Goal: Check status

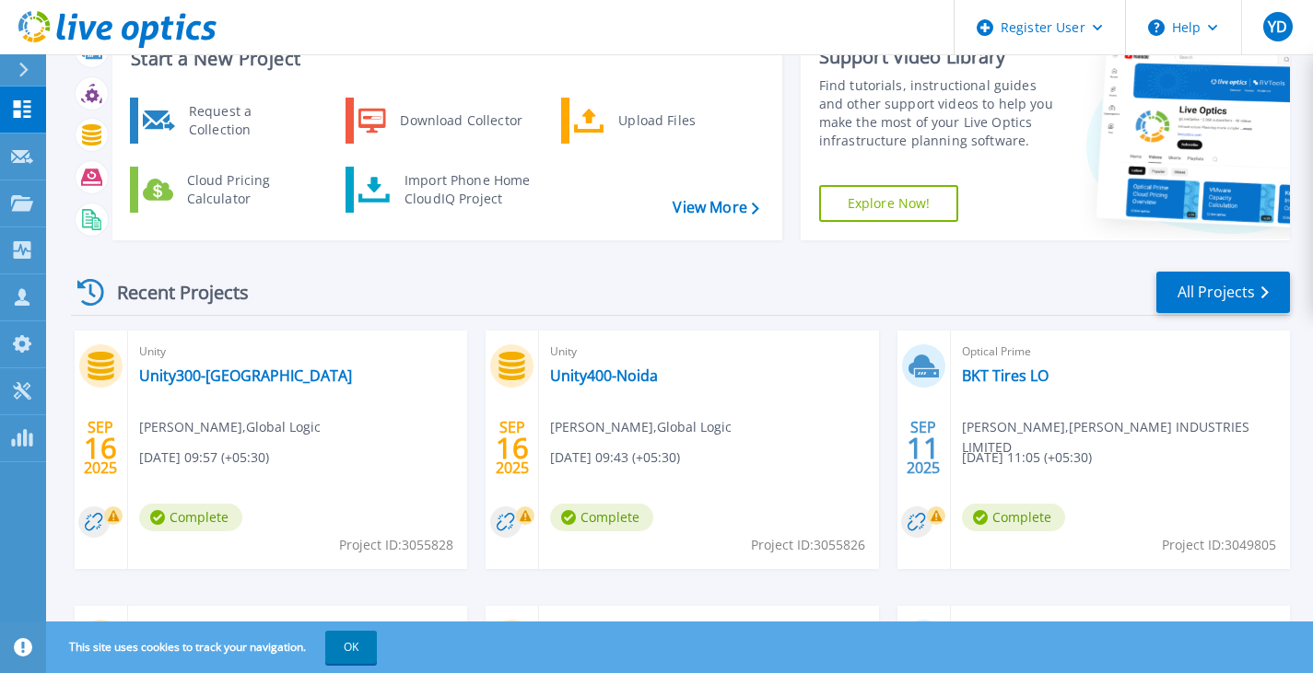
scroll to position [184, 0]
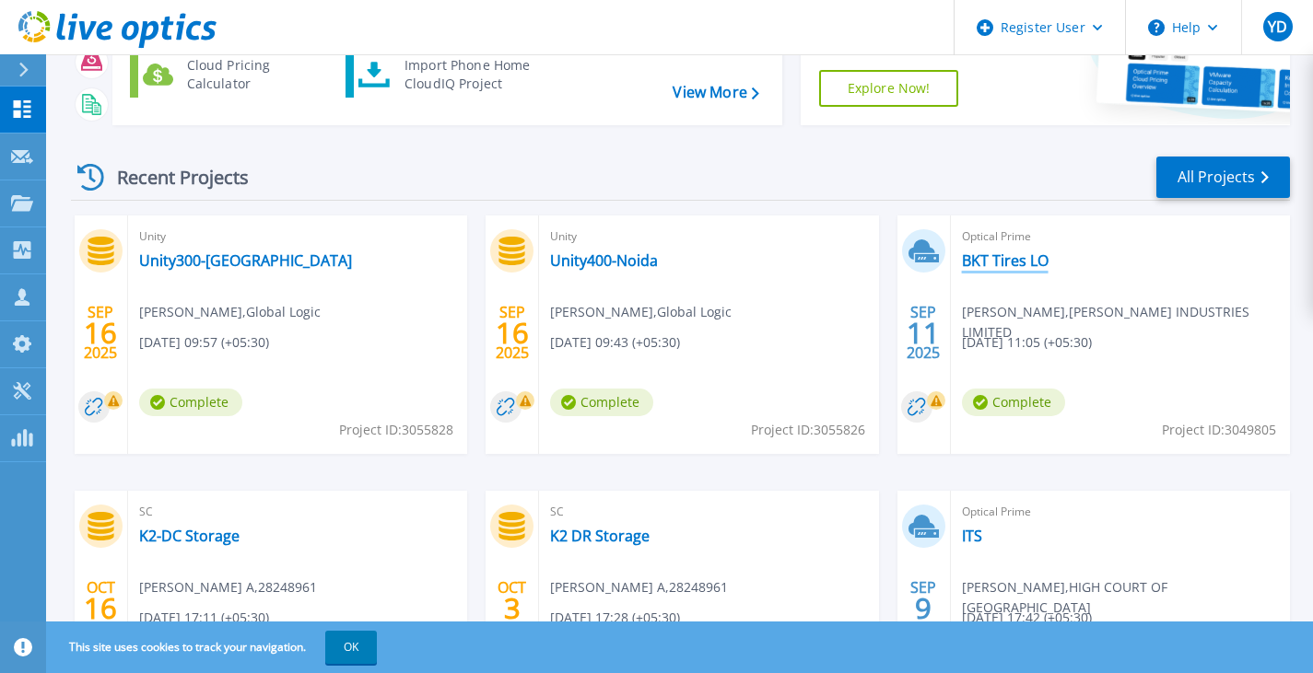
click at [994, 259] on link "BKT Tires LO" at bounding box center [1005, 260] width 87 height 18
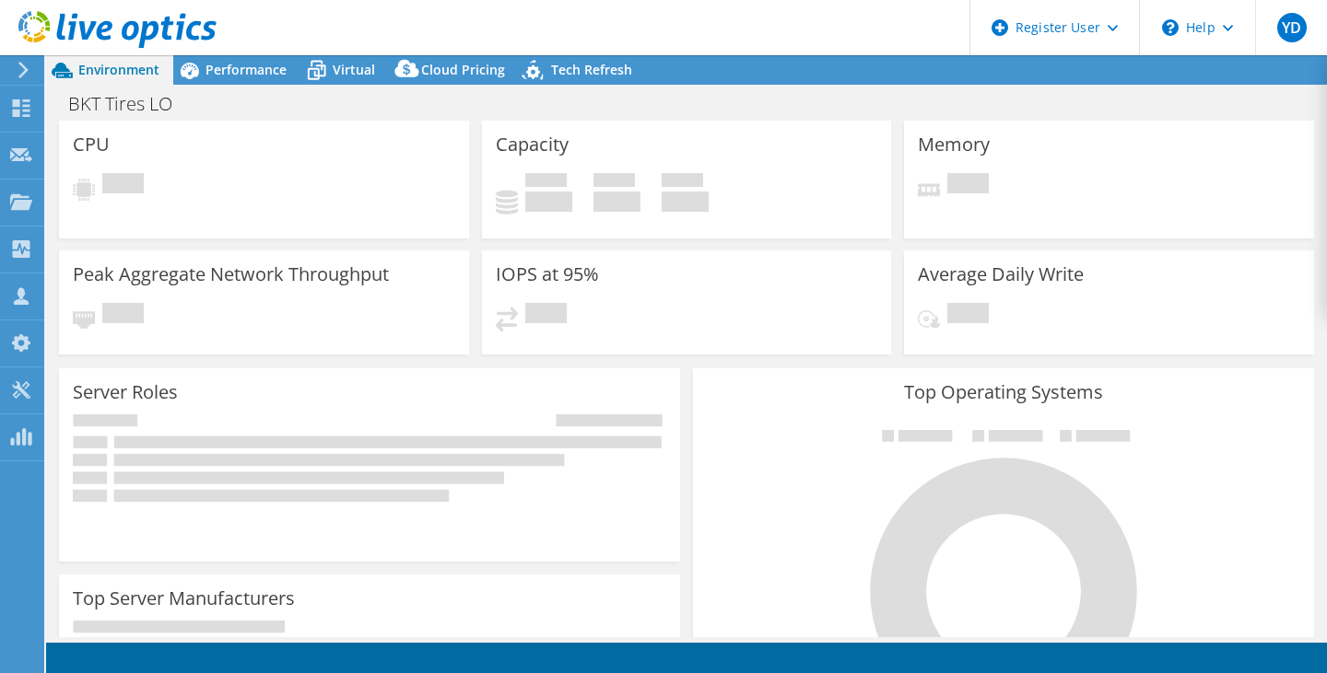
select select "USD"
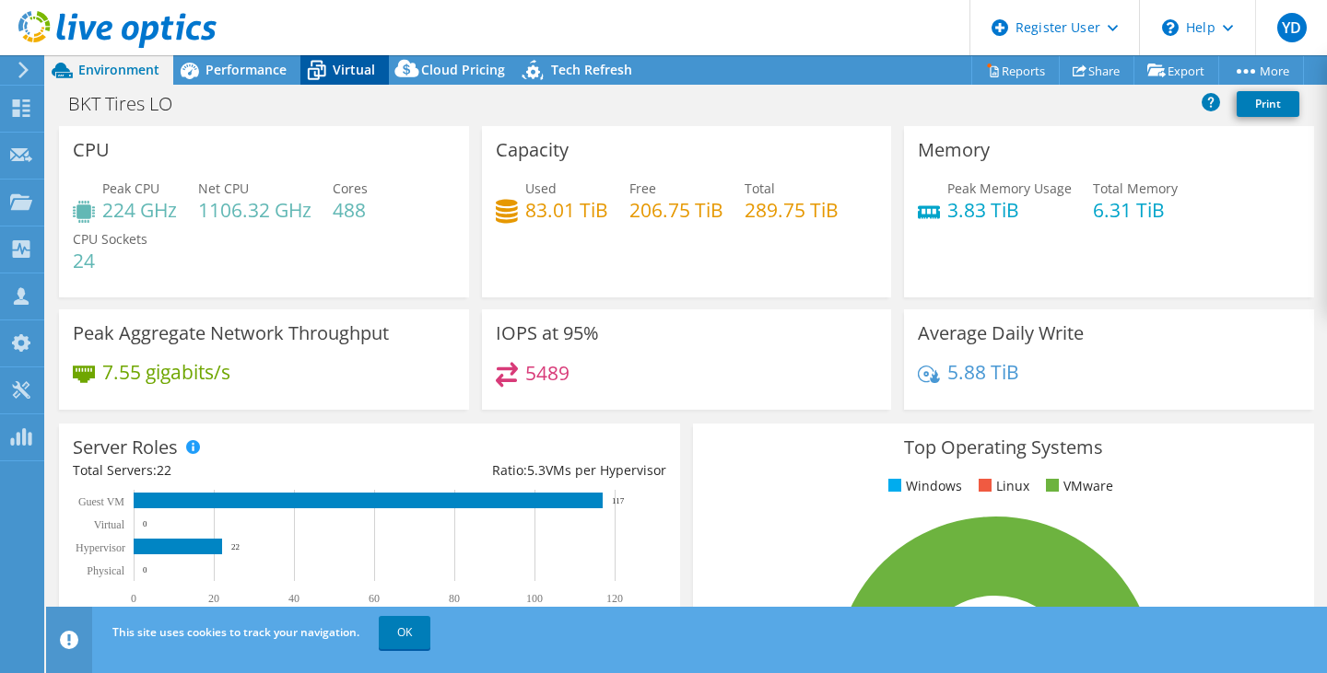
click at [340, 69] on span "Virtual" at bounding box center [354, 70] width 42 height 18
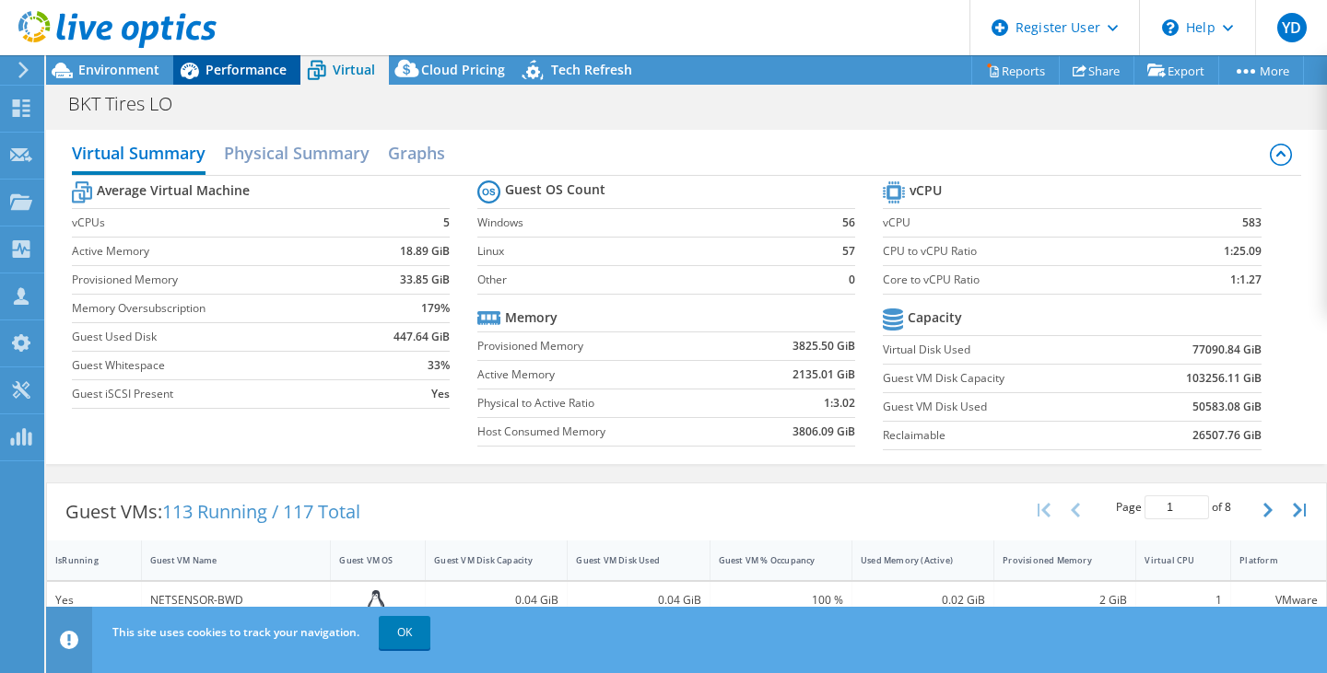
click at [245, 68] on span "Performance" at bounding box center [245, 70] width 81 height 18
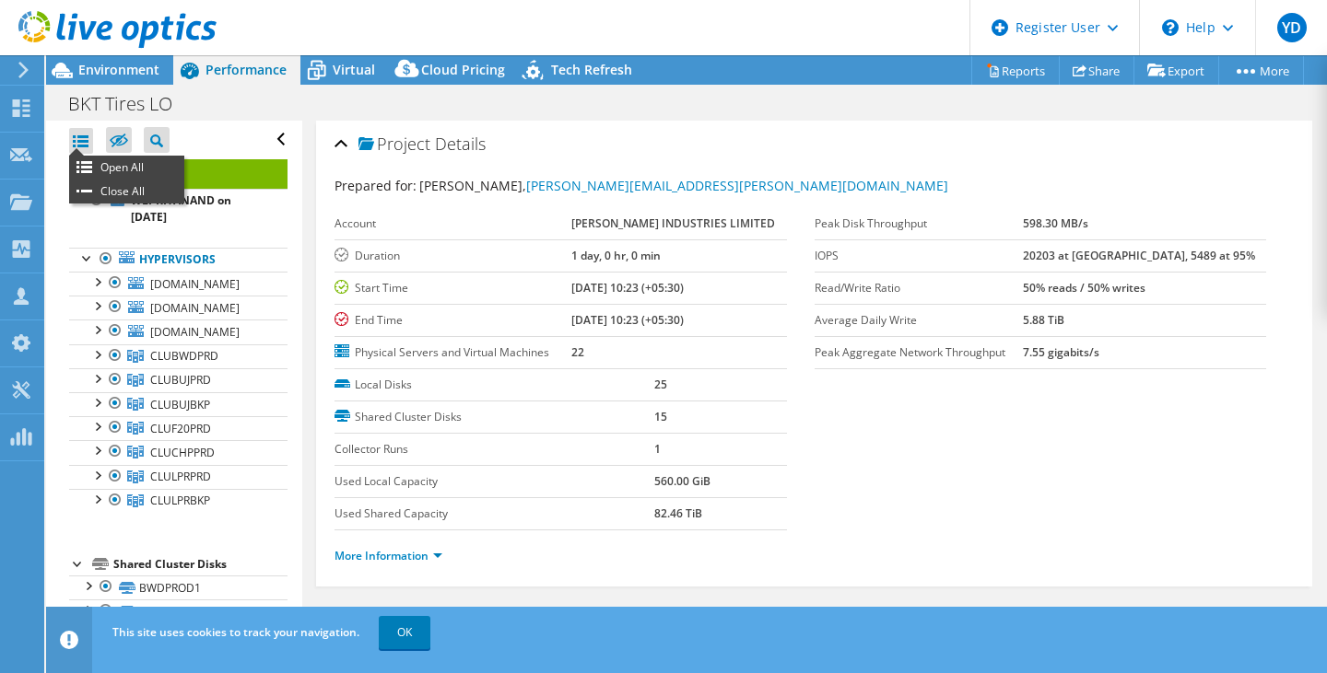
click at [88, 133] on div at bounding box center [81, 141] width 24 height 26
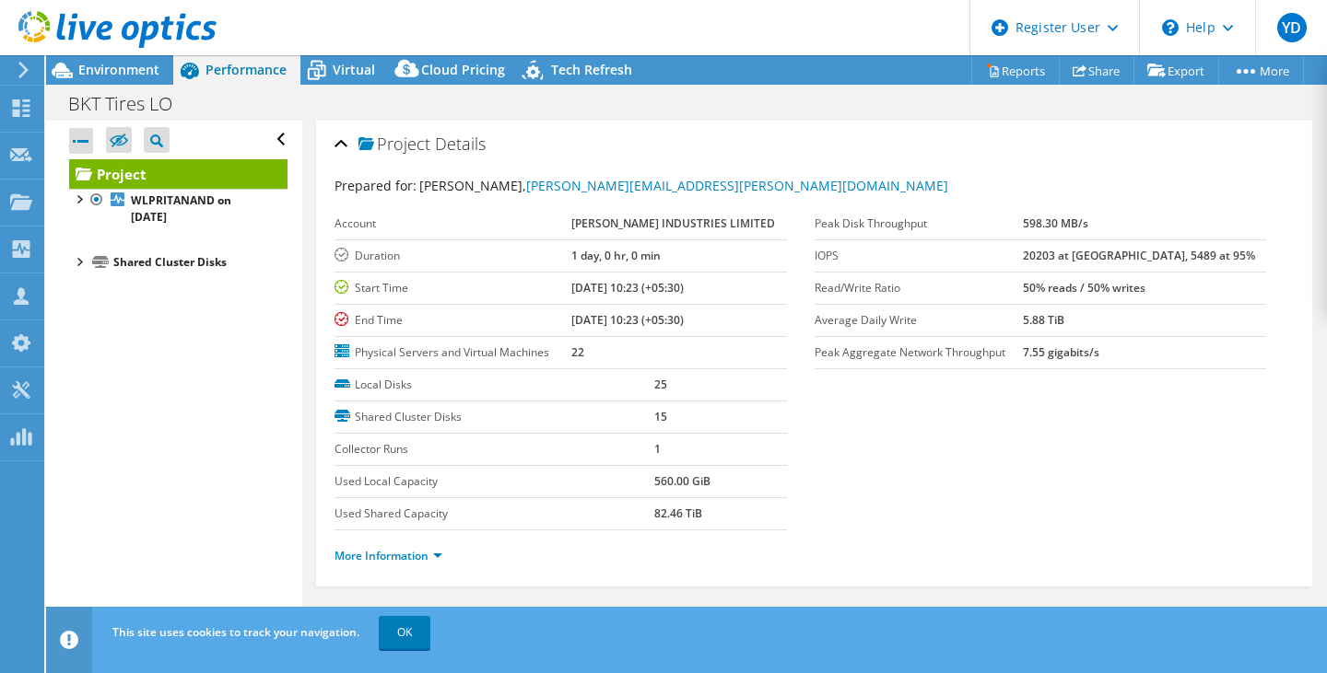
click at [88, 133] on div at bounding box center [81, 141] width 24 height 26
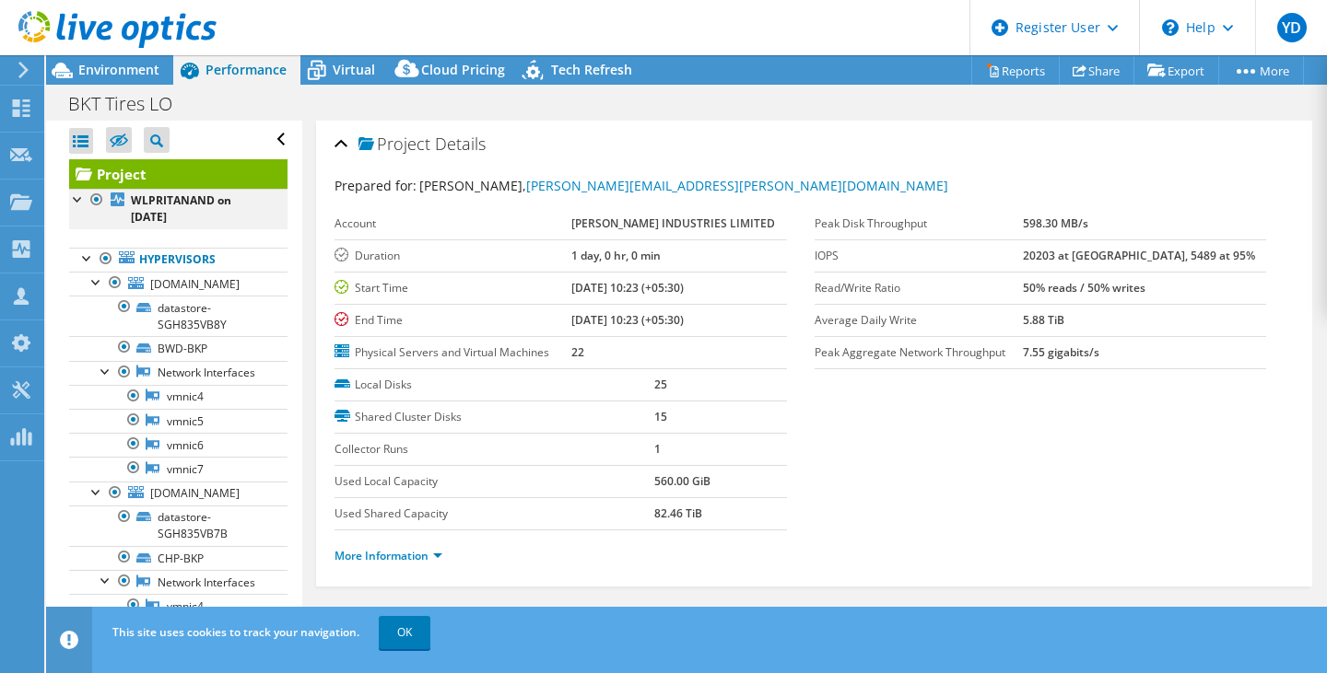
click at [74, 198] on div at bounding box center [78, 198] width 18 height 18
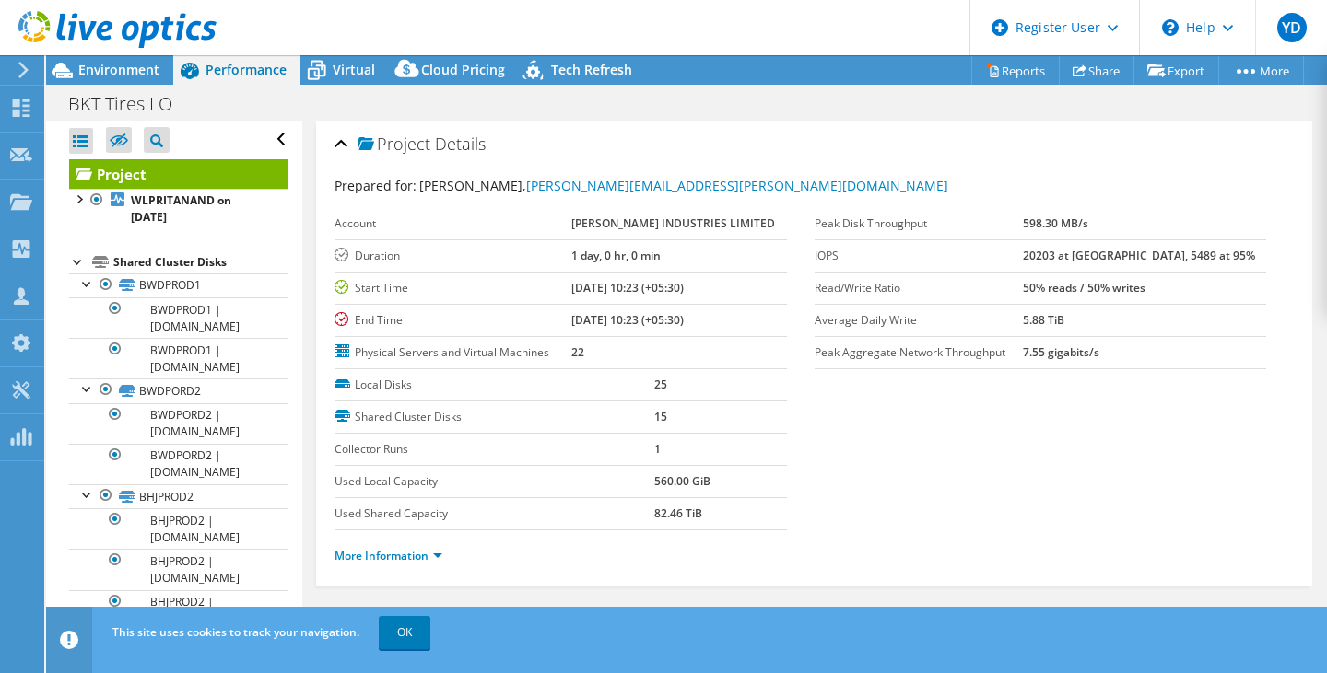
click at [77, 123] on div "Open All Close All Hide Excluded Nodes Project Tree Filter" at bounding box center [178, 140] width 218 height 39
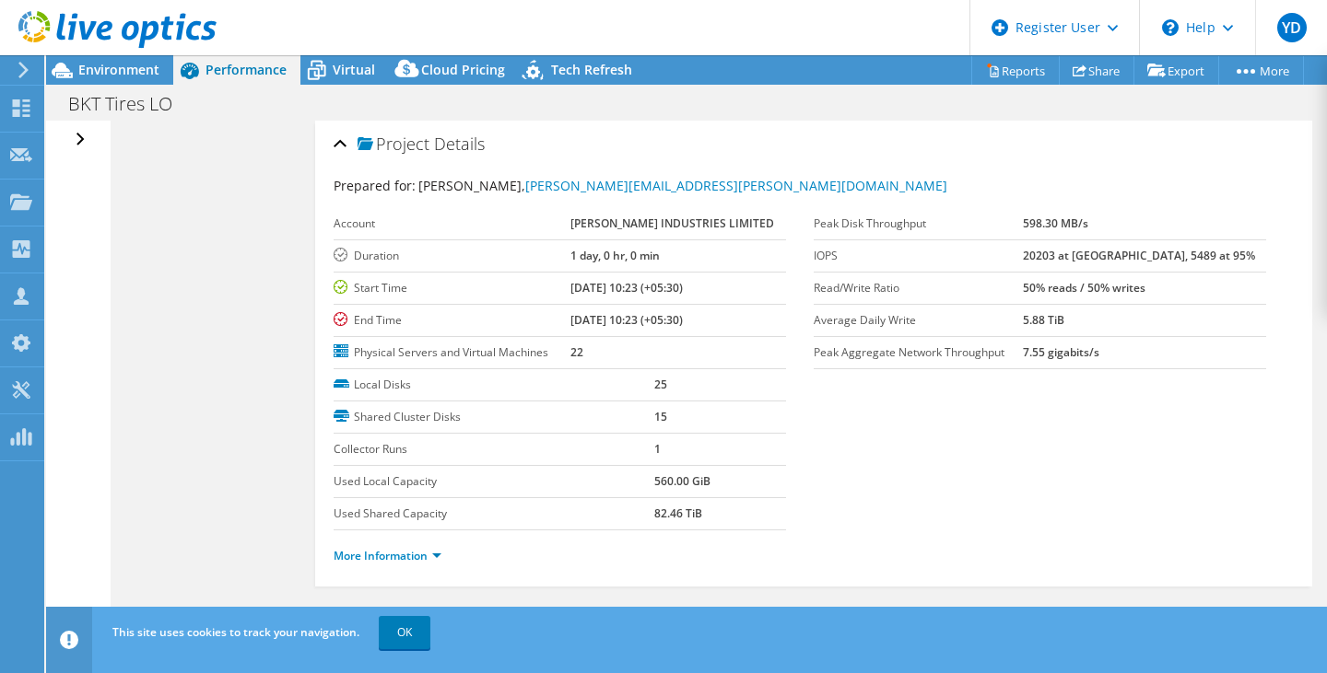
click at [77, 143] on div "Open All Close All Hide Excluded Nodes Project Tree Filter" at bounding box center [82, 140] width 27 height 39
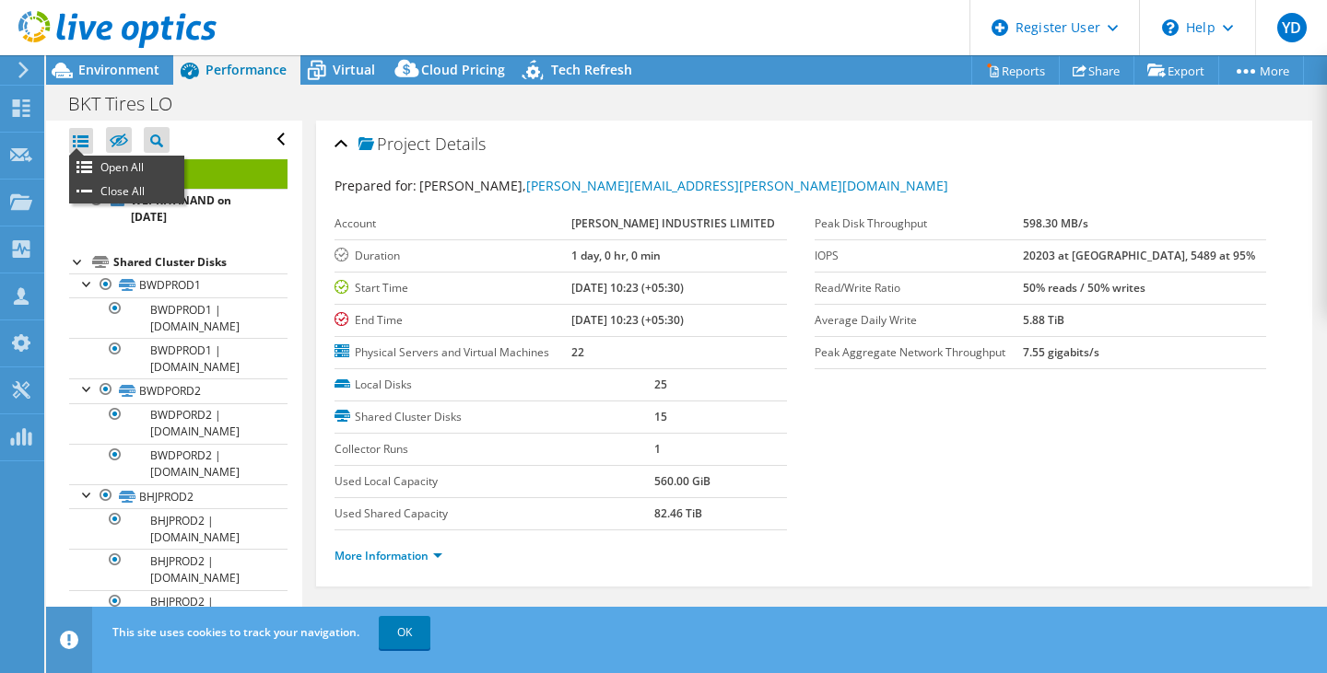
click at [76, 145] on div at bounding box center [81, 141] width 24 height 26
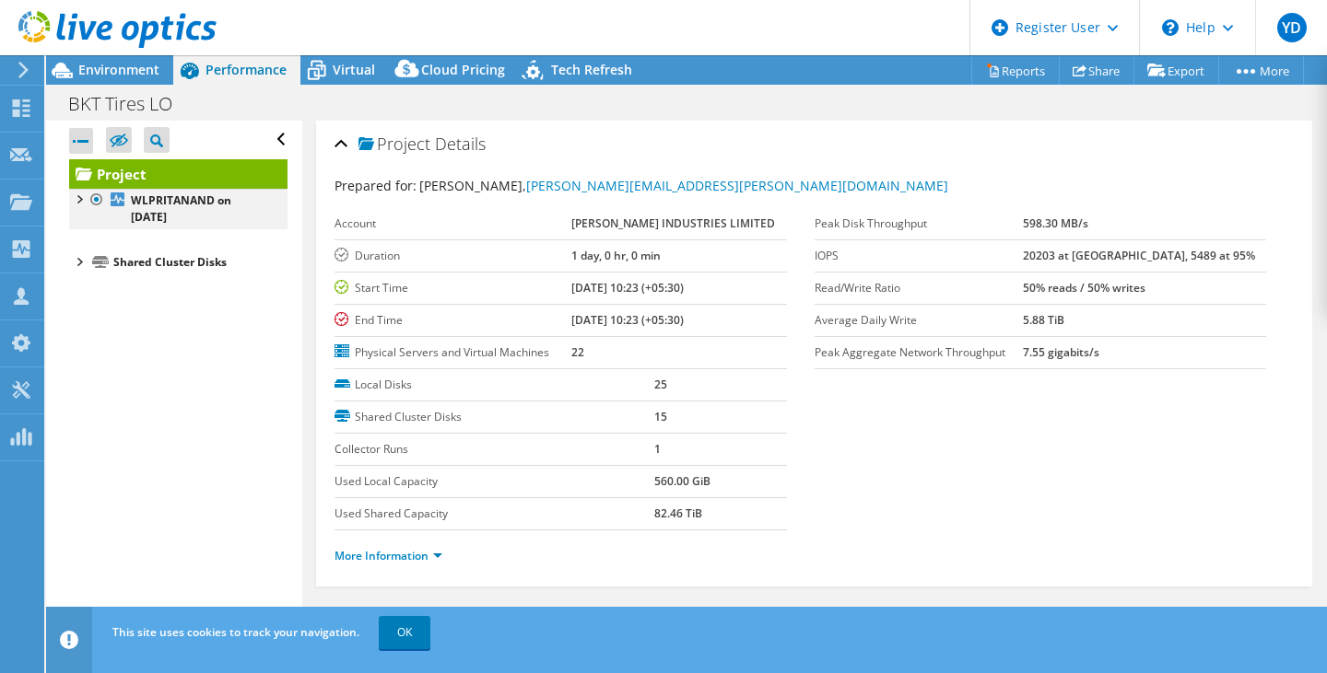
click at [78, 200] on div at bounding box center [78, 198] width 18 height 18
click at [87, 254] on div at bounding box center [87, 257] width 18 height 18
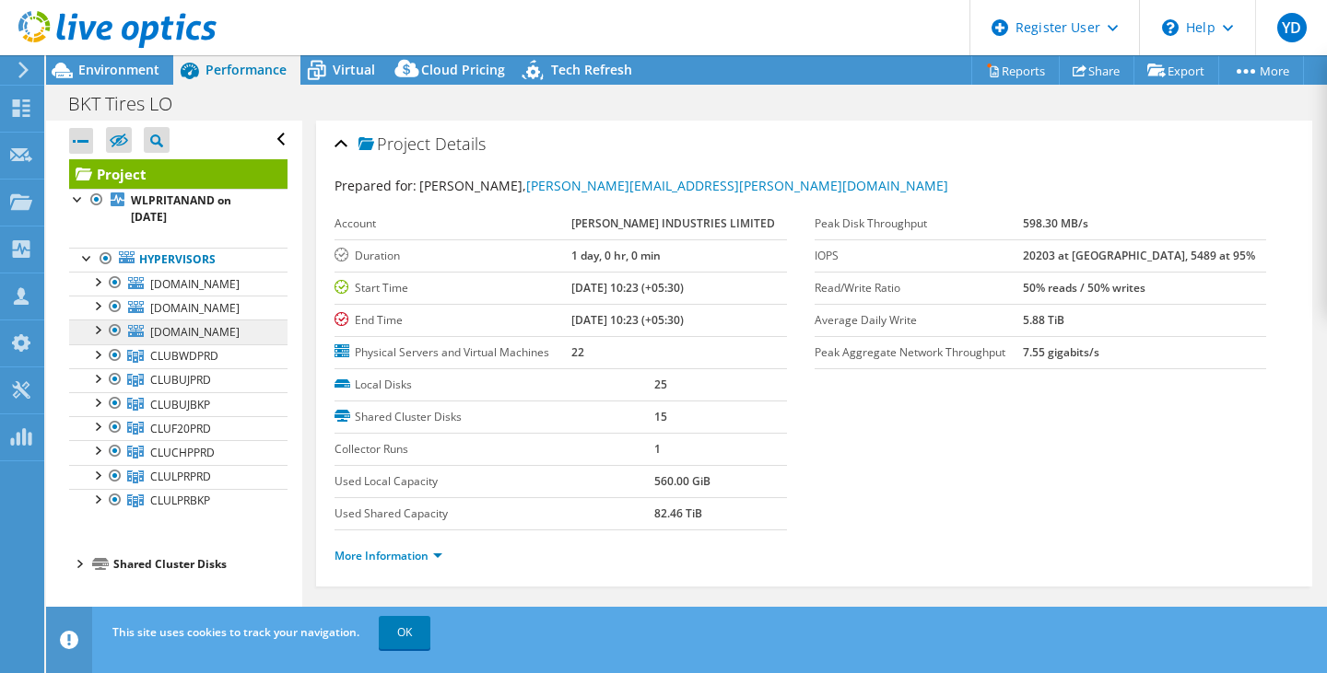
scroll to position [10, 0]
click at [97, 272] on div at bounding box center [97, 281] width 18 height 18
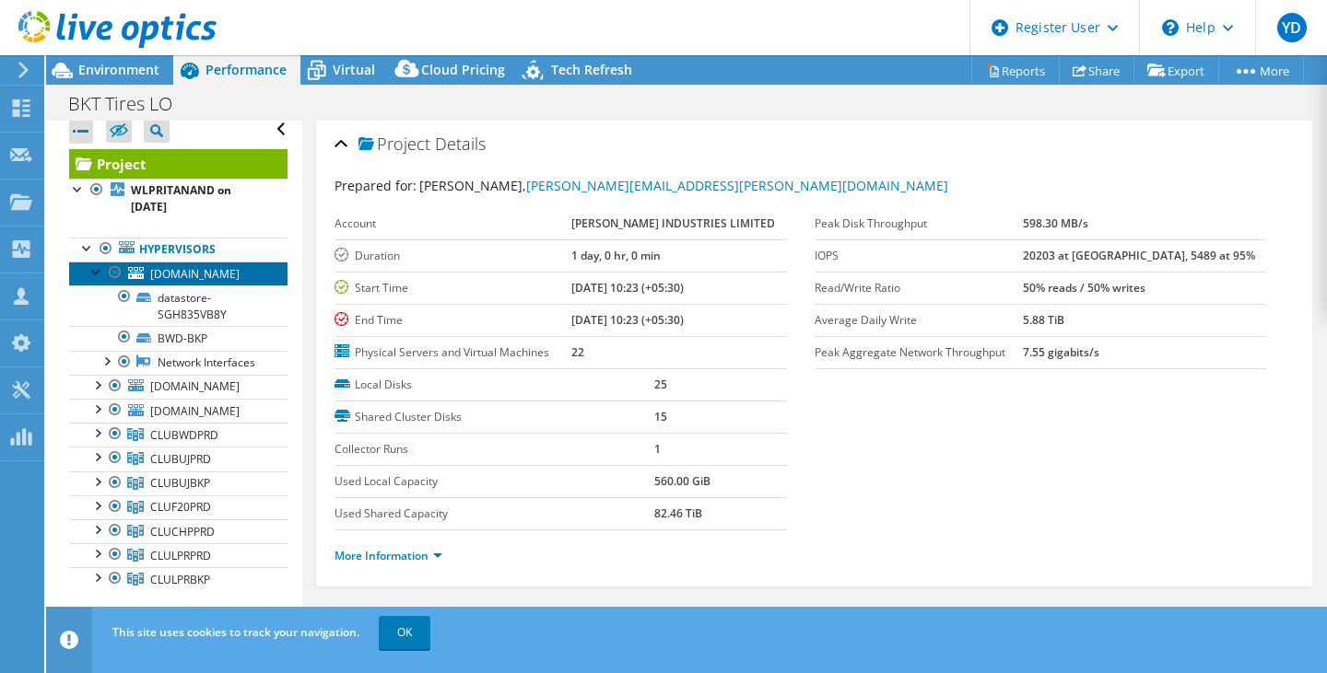
click at [218, 272] on span "[DOMAIN_NAME]" at bounding box center [194, 274] width 89 height 16
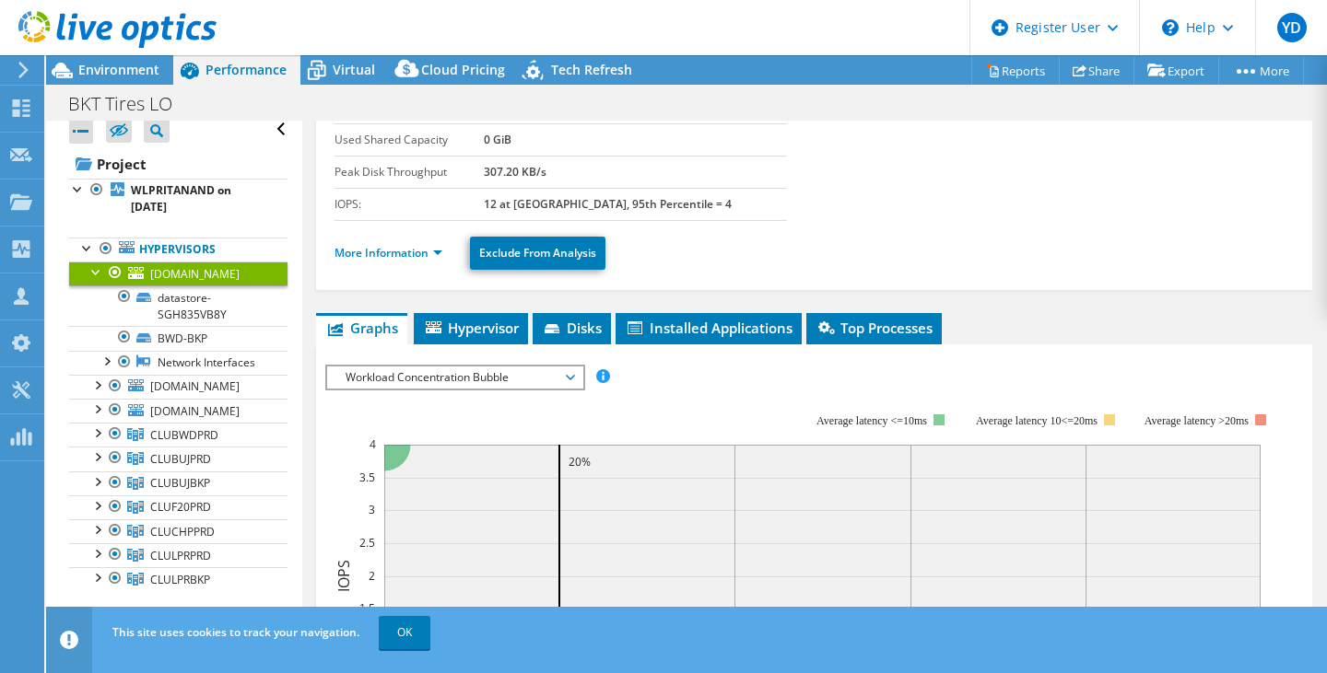
scroll to position [184, 0]
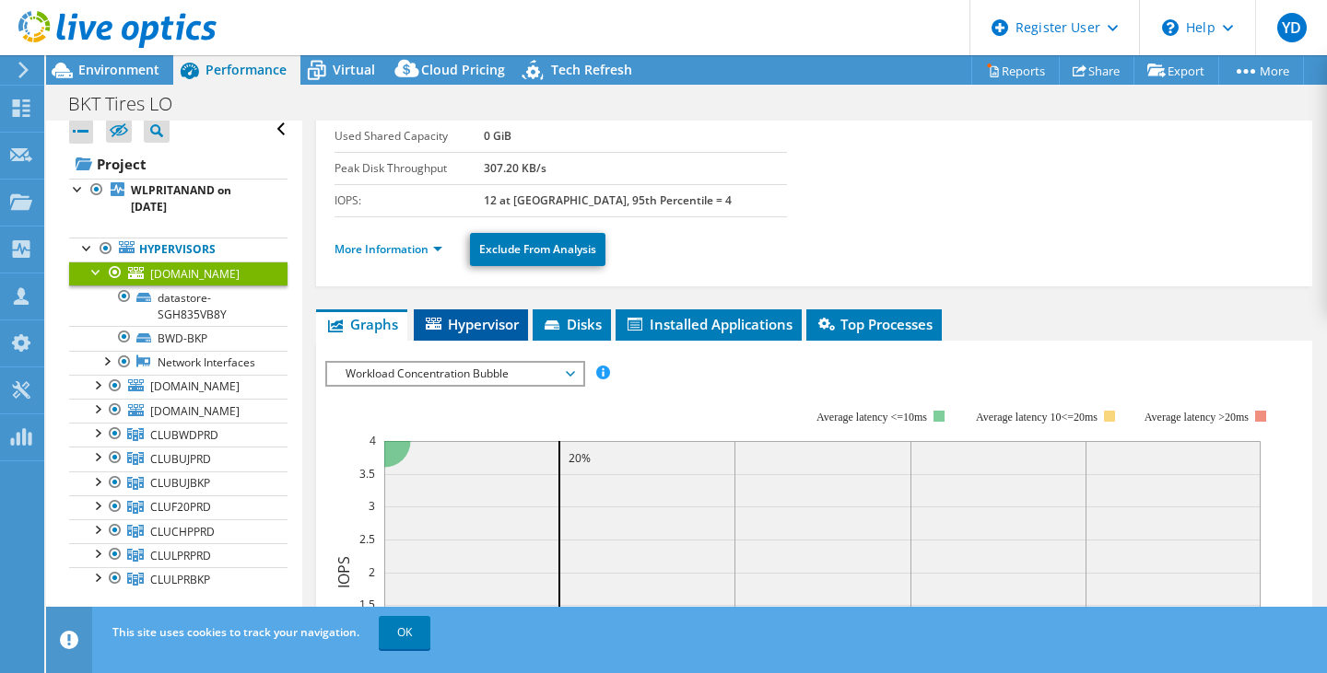
click at [466, 315] on span "Hypervisor" at bounding box center [471, 324] width 96 height 18
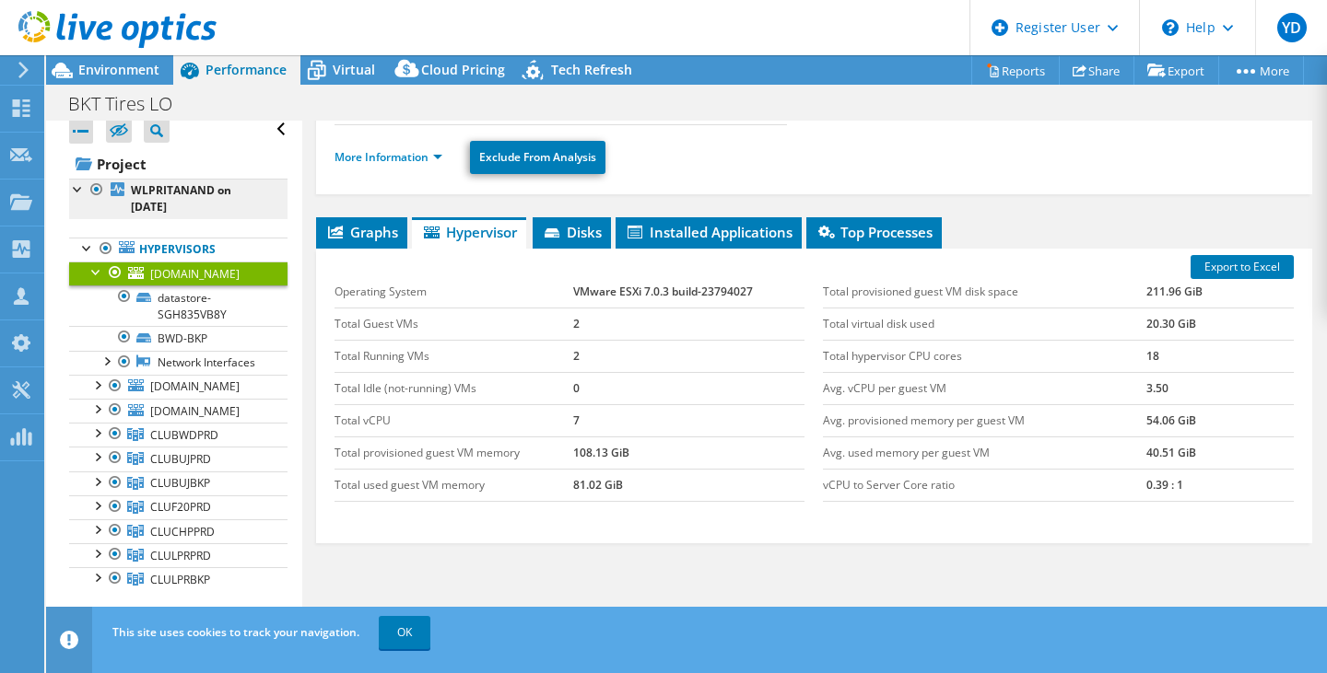
scroll to position [0, 0]
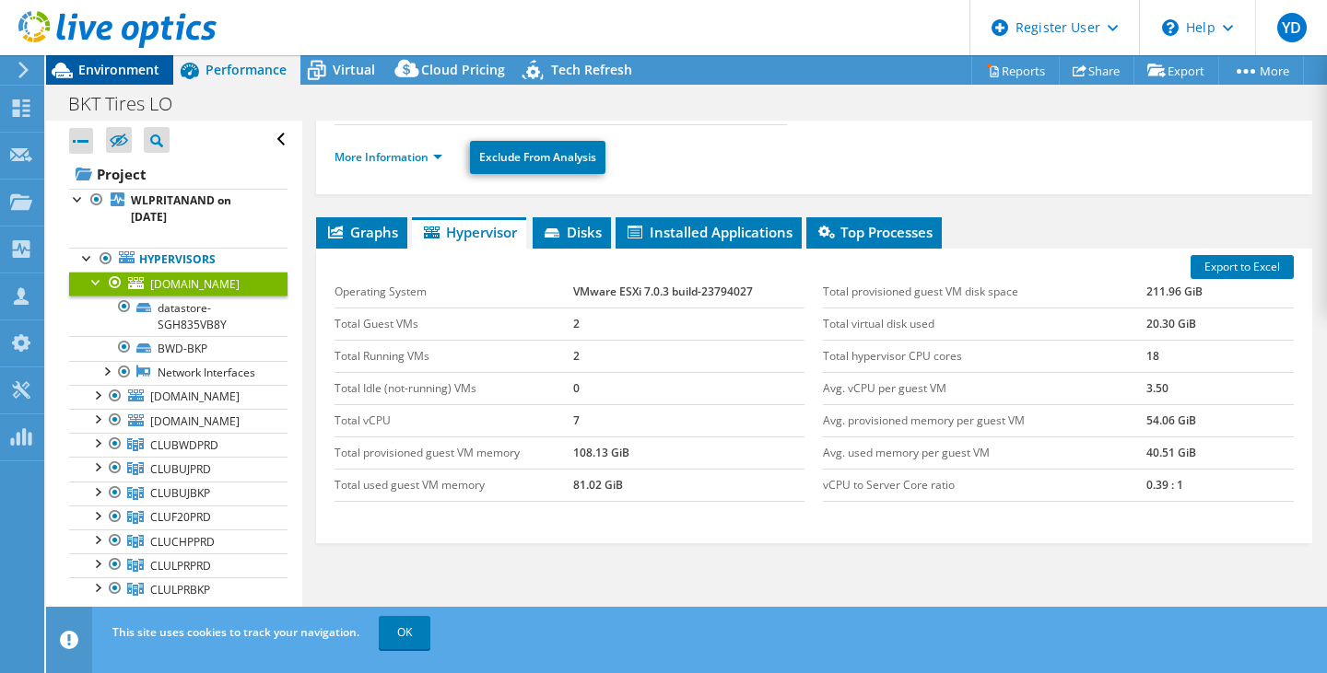
click at [140, 68] on span "Environment" at bounding box center [118, 70] width 81 height 18
